Goal: Find specific page/section: Find specific page/section

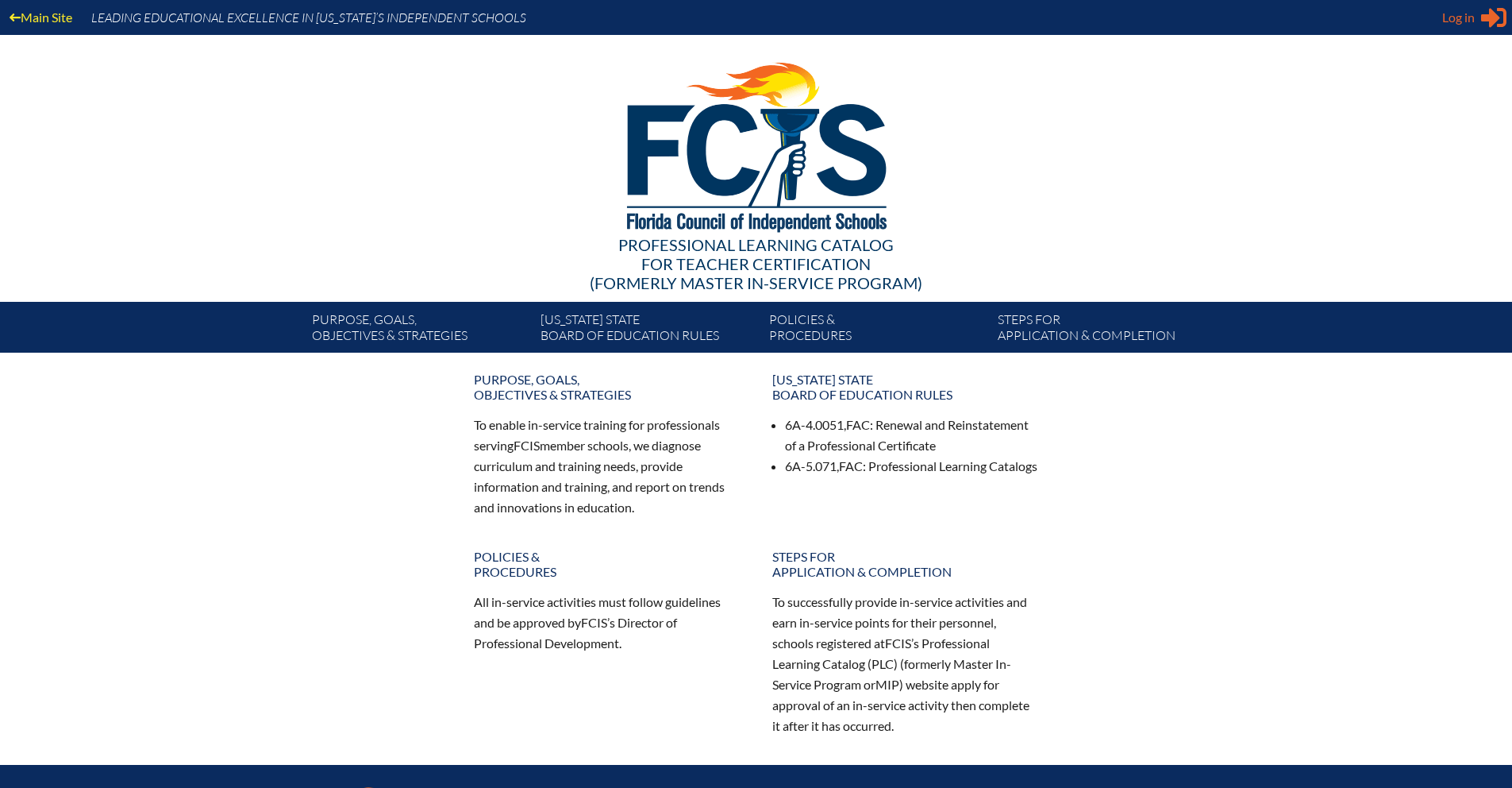
type input "[EMAIL_ADDRESS][DOMAIN_NAME]"
click at [1484, 15] on icon at bounding box center [1494, 18] width 26 height 20
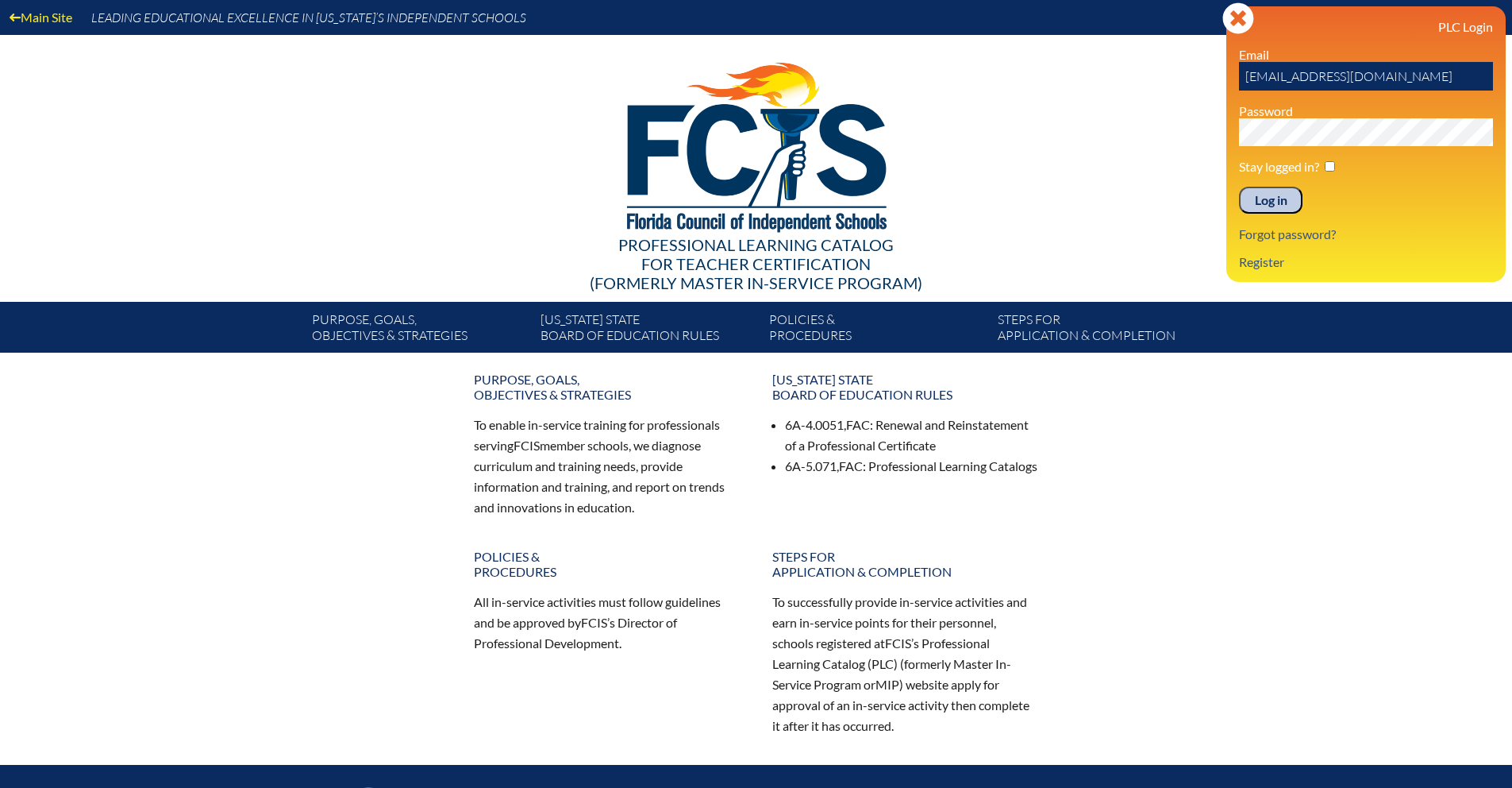
click at [1277, 201] on input "Log in" at bounding box center [1270, 200] width 64 height 27
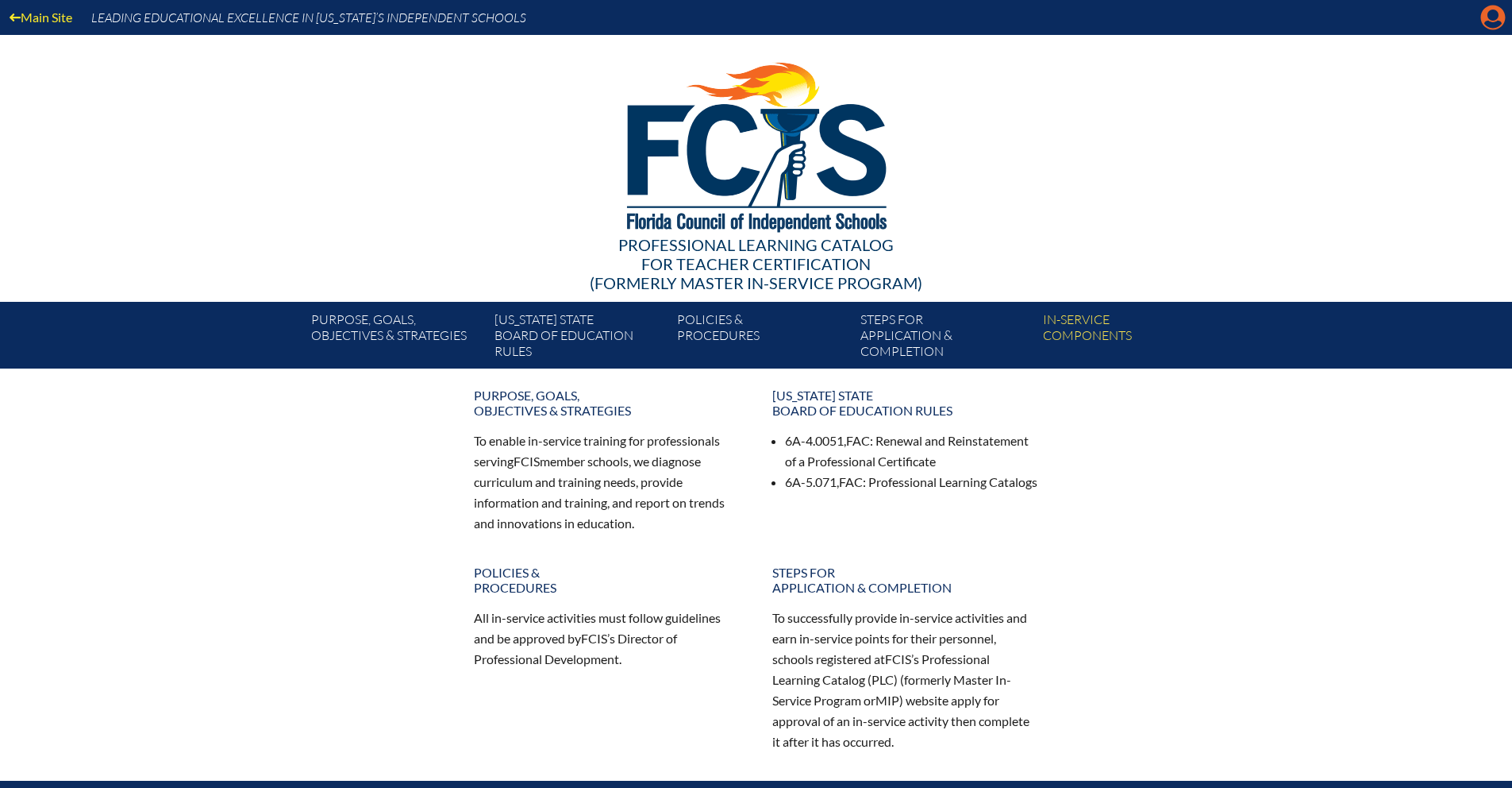
click at [1488, 20] on icon at bounding box center [1494, 18] width 25 height 25
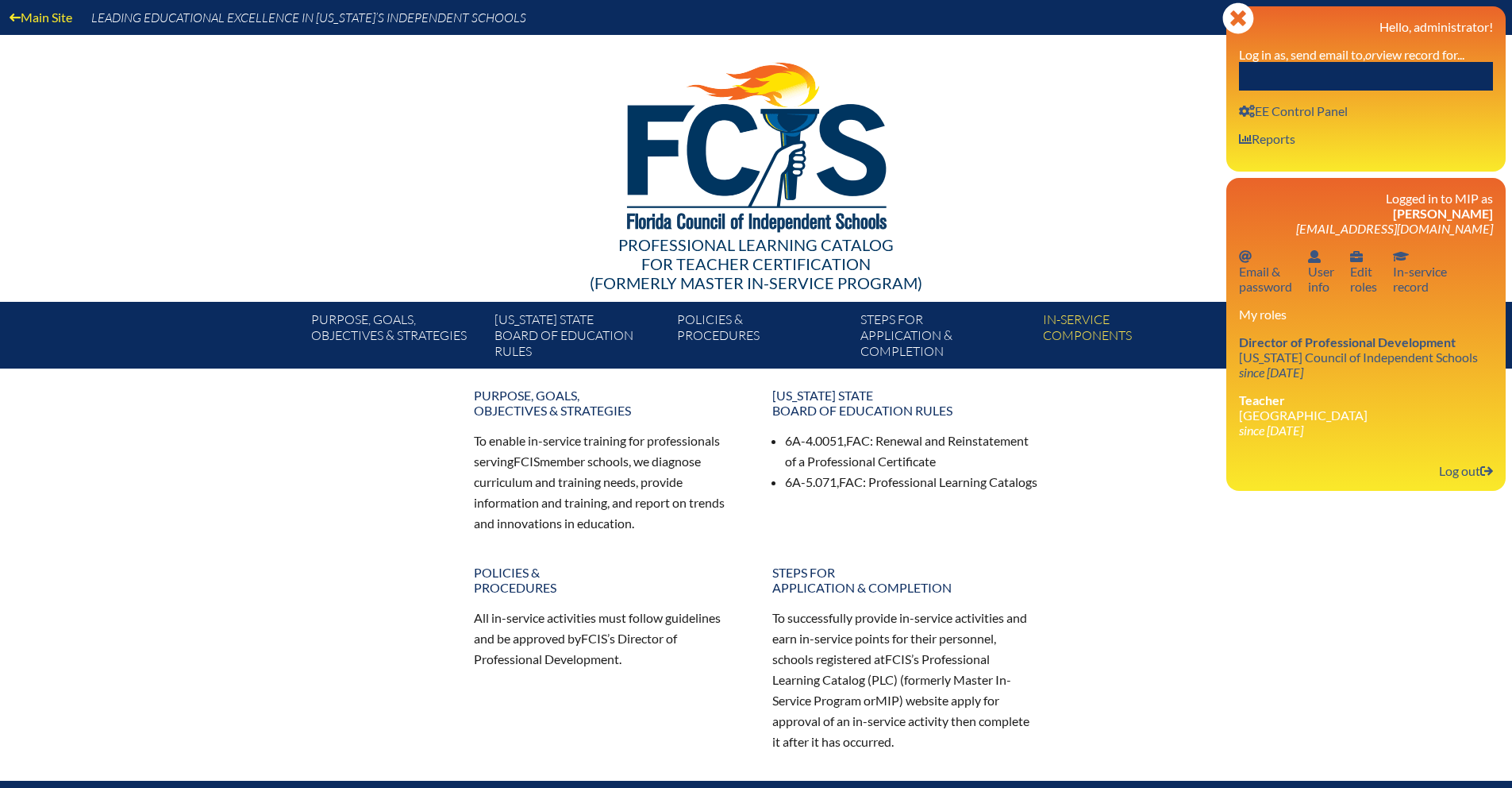
click at [1331, 74] on input "text" at bounding box center [1366, 76] width 254 height 29
type input "Alexandra LaCasse"
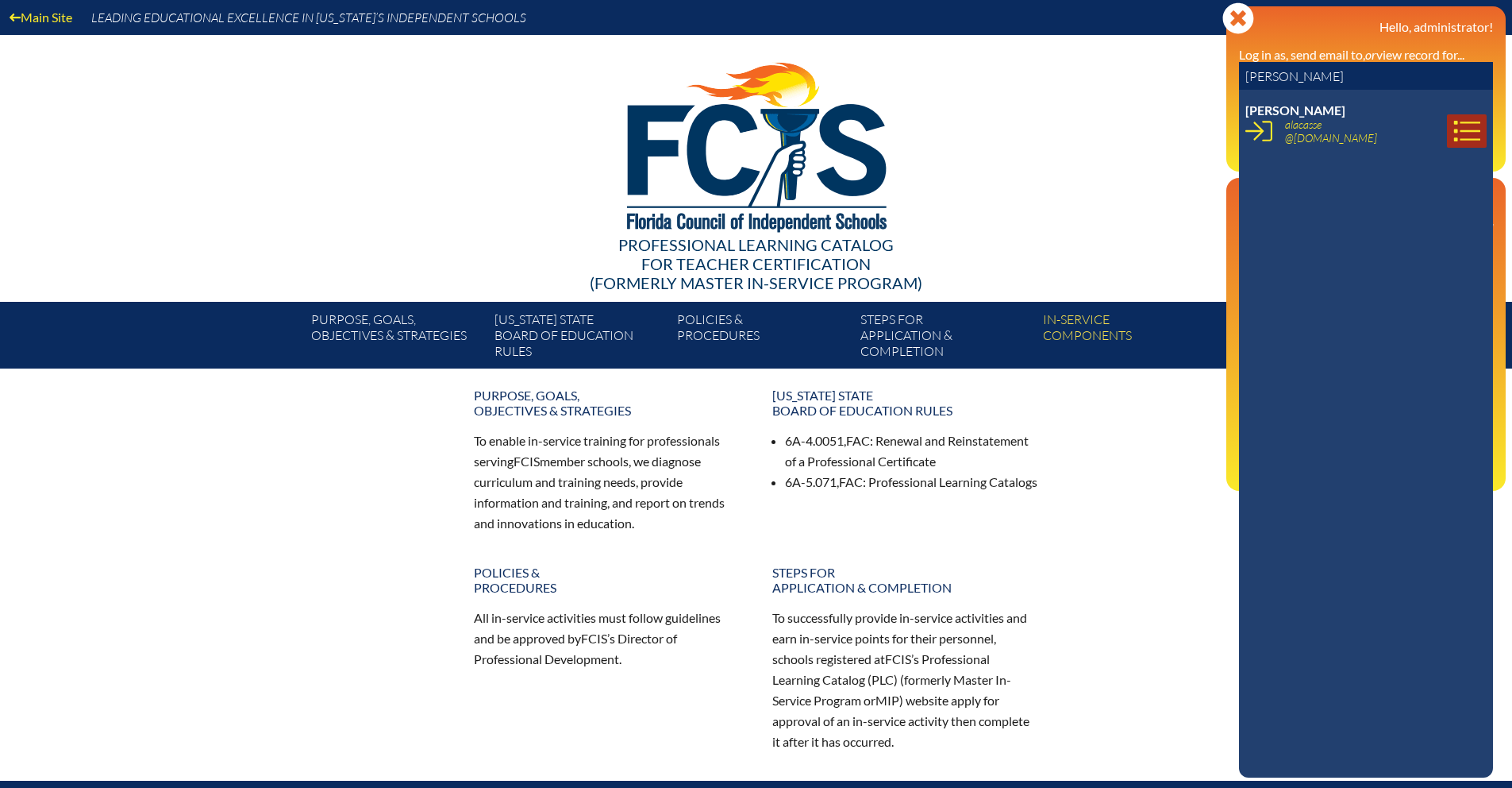
click at [1462, 125] on icon at bounding box center [1467, 131] width 27 height 27
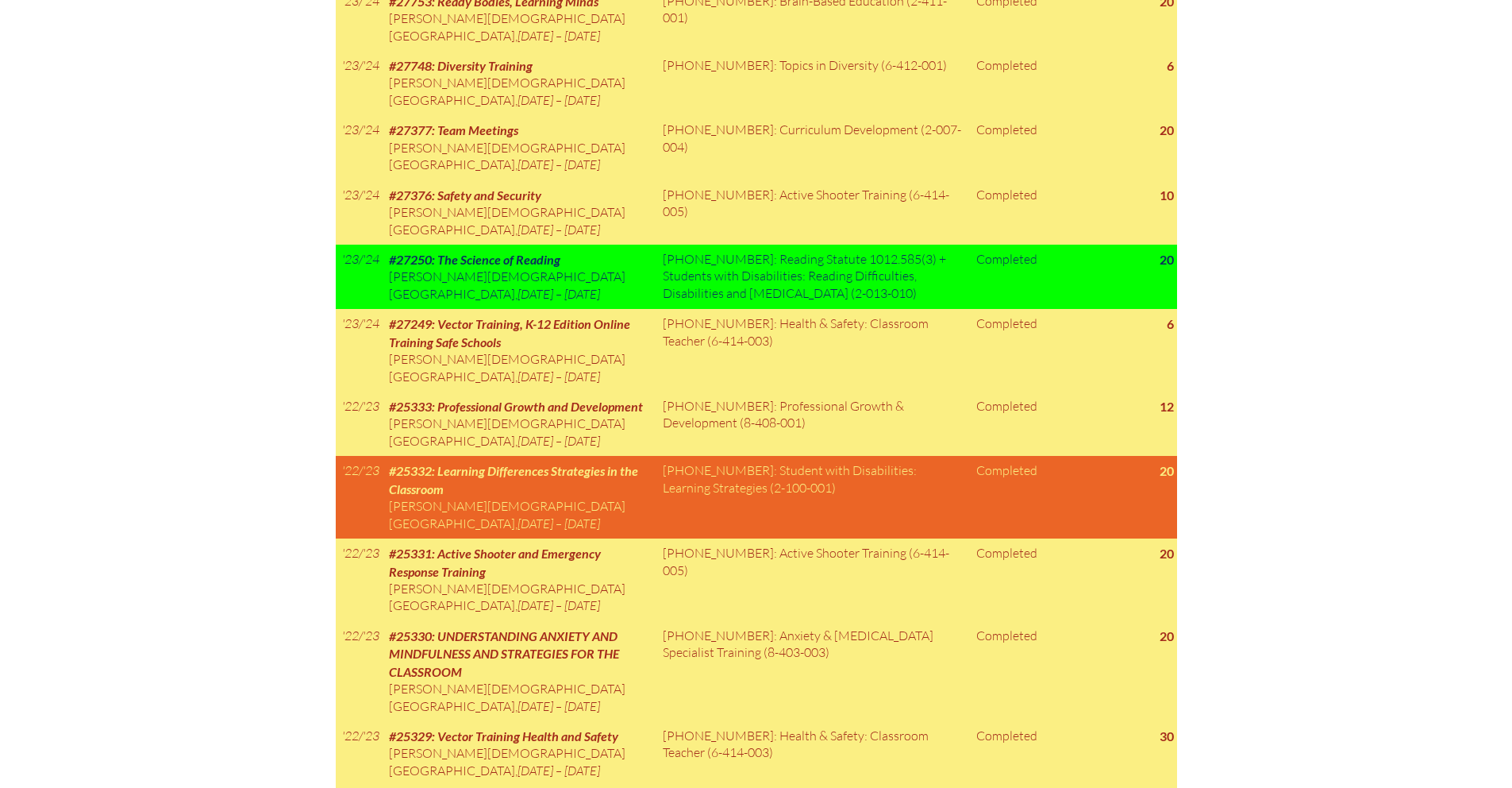
scroll to position [1384, 0]
